Goal: Information Seeking & Learning: Learn about a topic

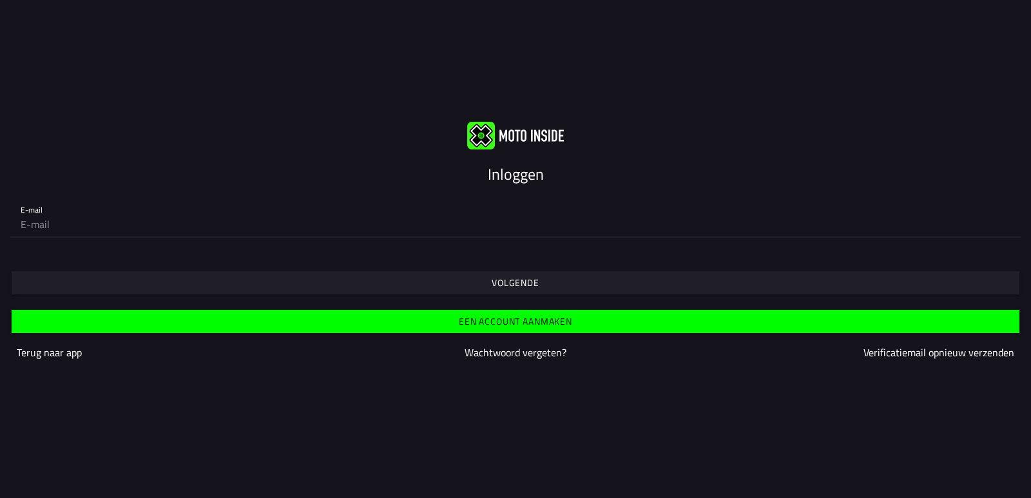
click at [65, 227] on input "email" at bounding box center [516, 224] width 990 height 26
type input "[EMAIL_ADDRESS][DOMAIN_NAME]"
click at [501, 282] on font "Volgende" at bounding box center [516, 283] width 48 height 14
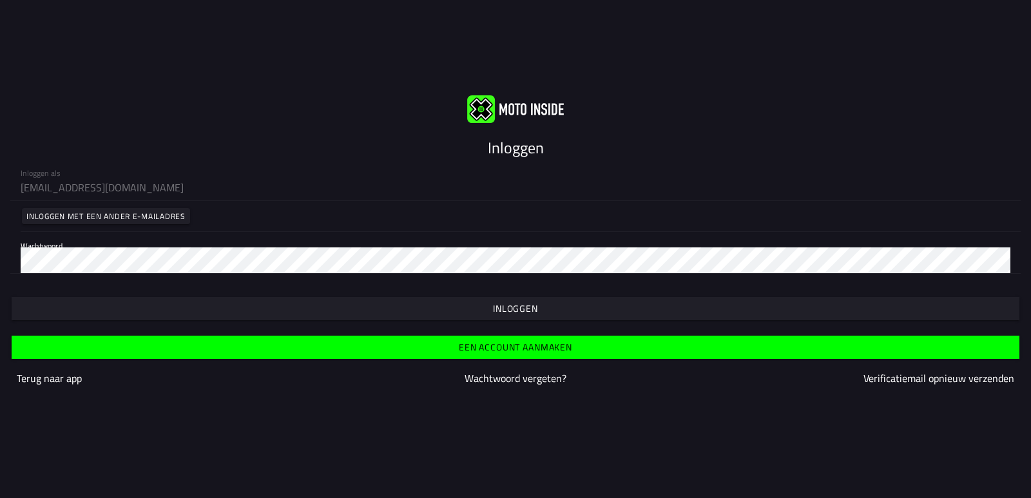
click at [514, 305] on font "Inloggen" at bounding box center [515, 309] width 45 height 14
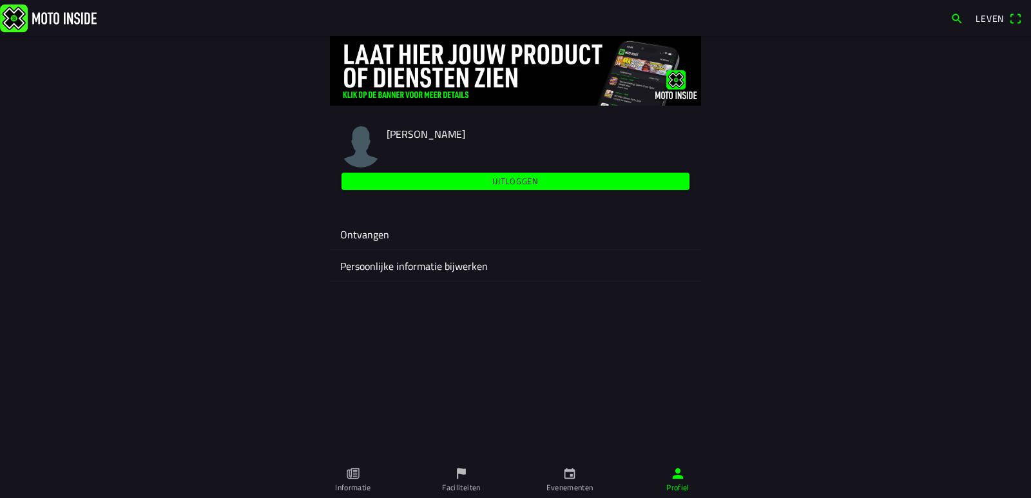
click at [458, 481] on link "Faciliteiten" at bounding box center [461, 480] width 108 height 36
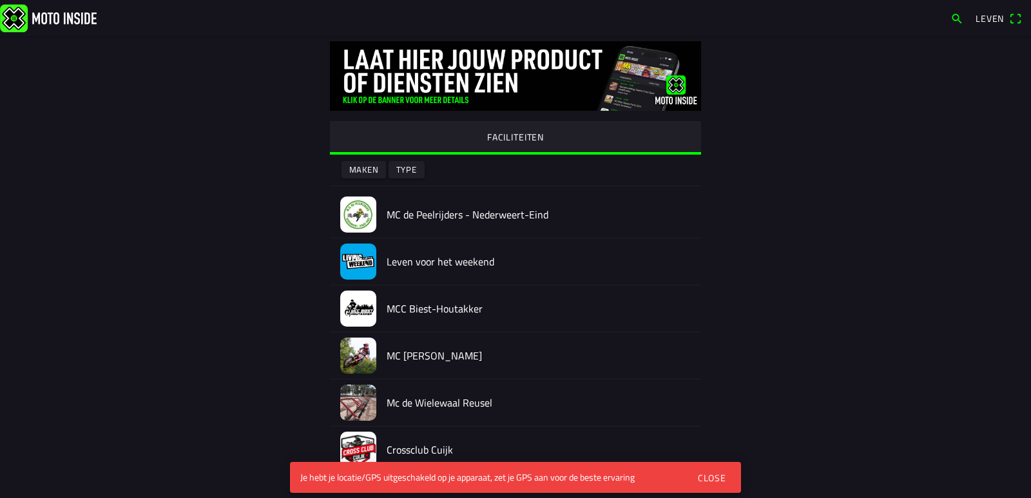
click at [568, 479] on div "Je hebt je locatie/GPS uitgeschakeld op je apparaat, zet je GPS aan voor de bes…" at bounding box center [489, 477] width 378 height 13
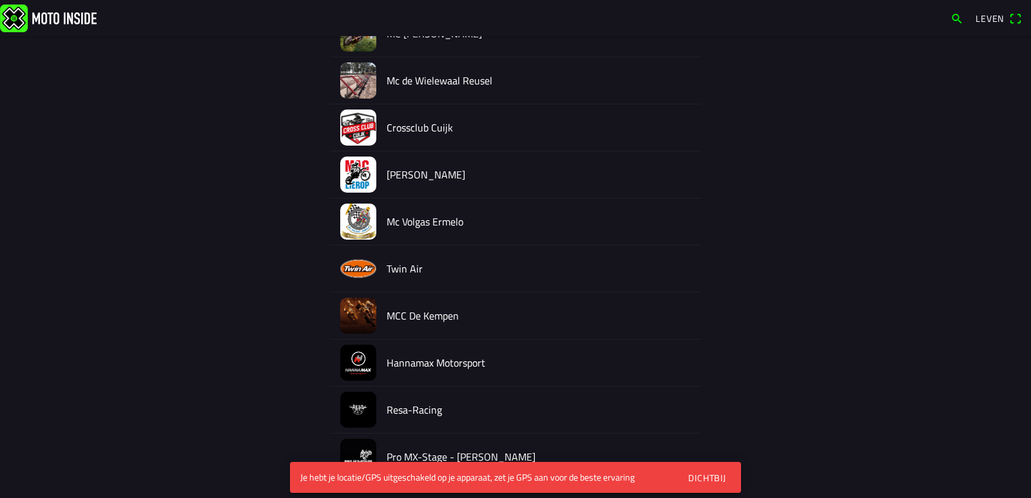
click at [710, 479] on font "Dichtbij" at bounding box center [707, 478] width 38 height 14
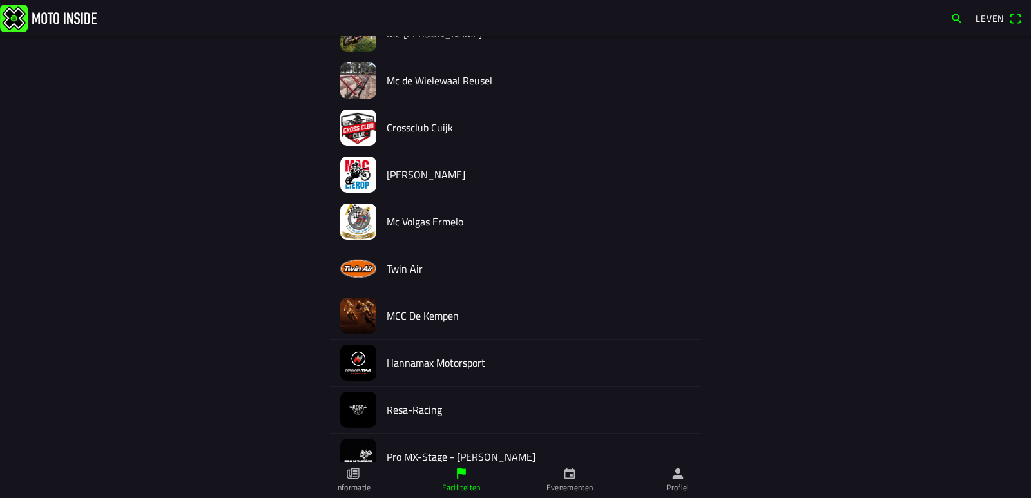
click at [565, 479] on icon "kalender" at bounding box center [569, 473] width 11 height 11
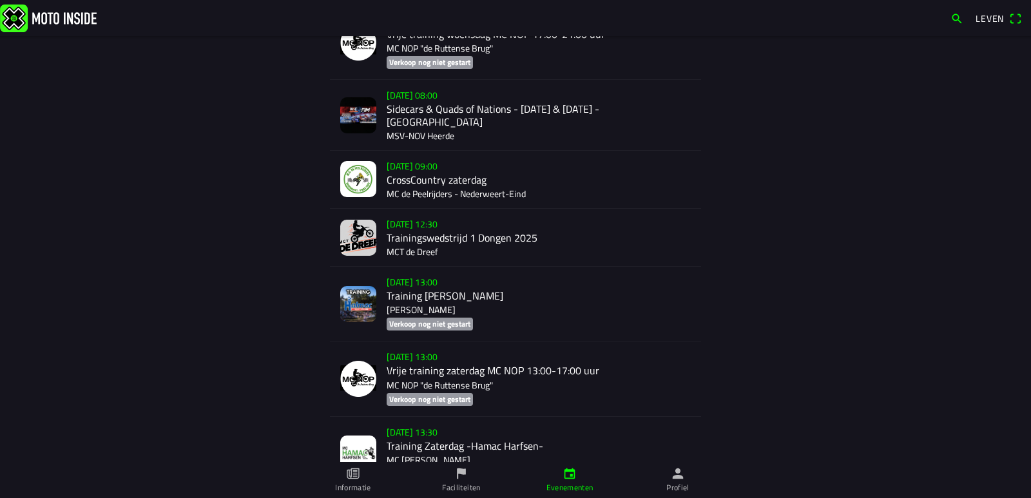
scroll to position [3130, 0]
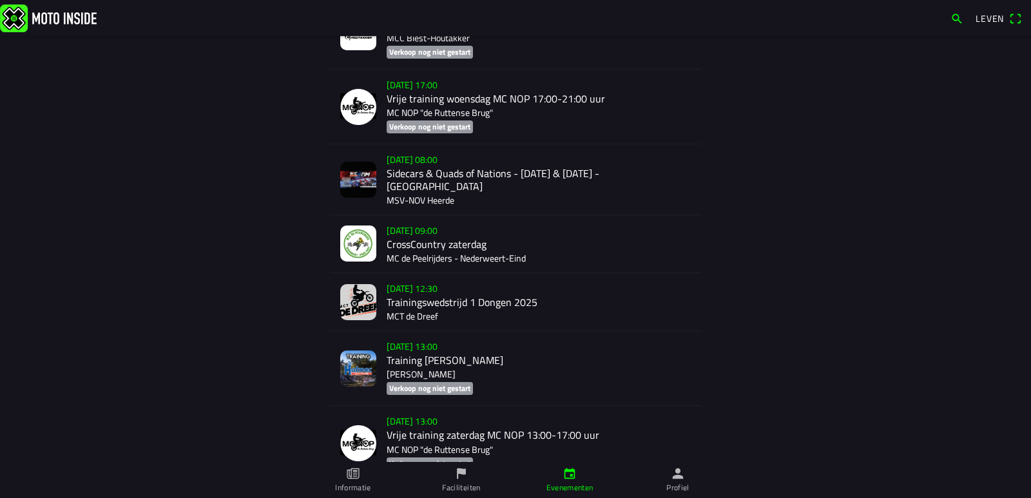
click at [444, 160] on div "[DATE] 08:00 Sidecars & Quads of Nations - [DATE] & [DATE] - Heerde MSV-NOV Hee…" at bounding box center [539, 179] width 304 height 70
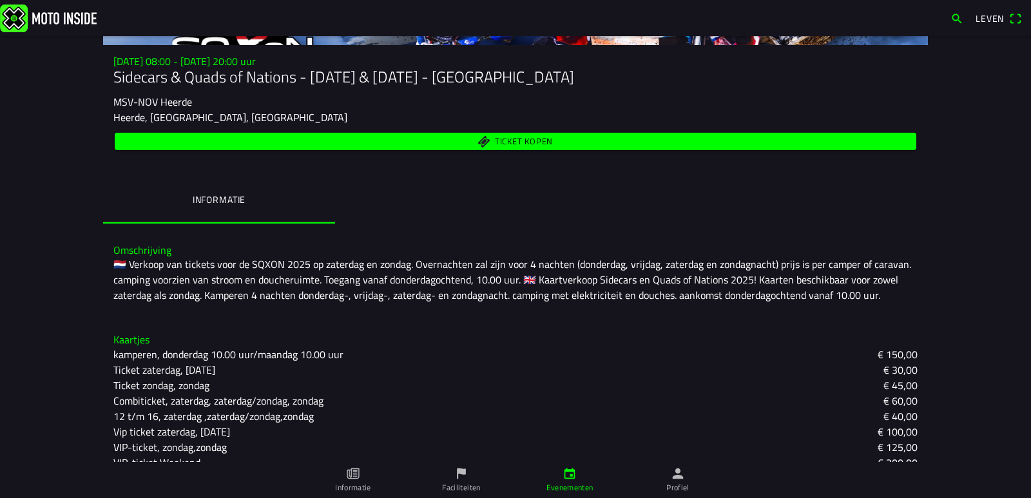
scroll to position [159, 0]
